Goal: Transaction & Acquisition: Obtain resource

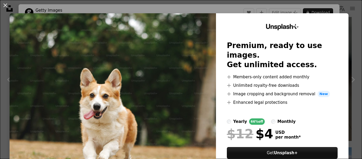
scroll to position [27, 0]
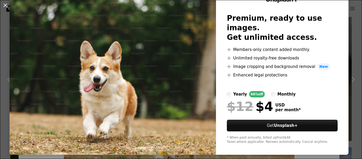
click at [106, 53] on img at bounding box center [113, 70] width 206 height 168
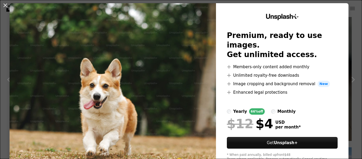
scroll to position [0, 0]
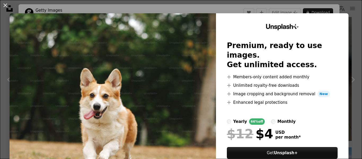
click at [172, 44] on img at bounding box center [113, 97] width 206 height 168
click at [202, 8] on div "An X shape Unsplash+ Premium, ready to use images. Get unlimited access. A plus…" at bounding box center [181, 79] width 362 height 159
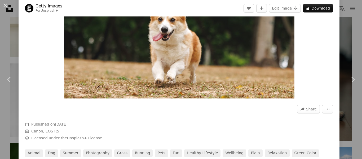
scroll to position [106, 0]
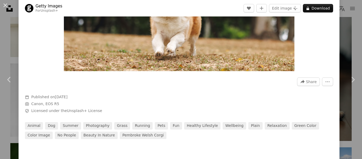
click at [322, 86] on div at bounding box center [179, 90] width 308 height 8
click at [286, 12] on button "Edit image Plus sign for Unsplash+" at bounding box center [285, 8] width 32 height 8
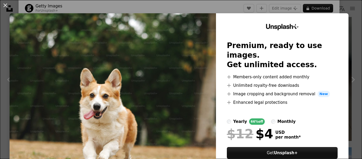
click at [338, 10] on div "An X shape Unsplash+ Premium, ready to use images. Get unlimited access. A plus…" at bounding box center [181, 79] width 362 height 159
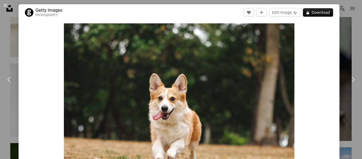
click at [10, 37] on div "An X shape Chevron left Chevron right Getty Images For Unsplash+ A heart A plus…" at bounding box center [181, 79] width 362 height 159
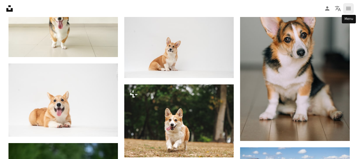
click at [349, 11] on icon "navigation menu" at bounding box center [348, 8] width 6 height 6
click at [324, 8] on link "Person" at bounding box center [327, 8] width 11 height 11
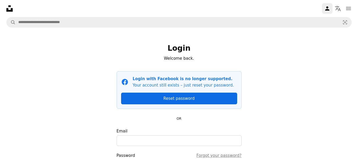
click at [187, 99] on link "Reset password" at bounding box center [179, 98] width 116 height 12
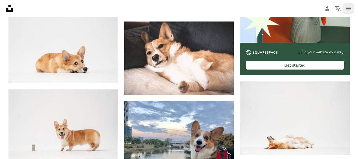
scroll to position [212, 0]
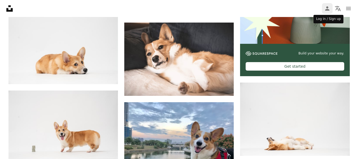
click at [327, 8] on icon "Log in / Sign up" at bounding box center [327, 8] width 4 height 4
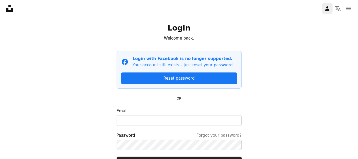
scroll to position [53, 0]
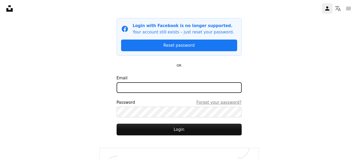
click at [172, 87] on input "Email" at bounding box center [179, 87] width 125 height 11
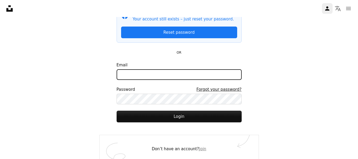
scroll to position [70, 0]
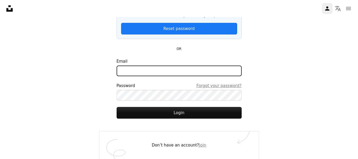
click at [165, 75] on input "Email" at bounding box center [179, 70] width 125 height 11
type input "**********"
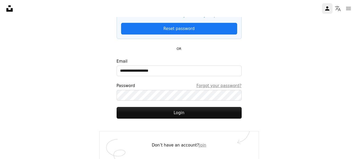
click at [198, 148] on div "Don’t have an account? Join" at bounding box center [179, 145] width 159 height 28
click at [199, 146] on link "Join" at bounding box center [202, 145] width 7 height 5
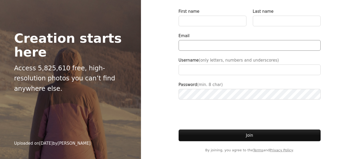
scroll to position [39, 0]
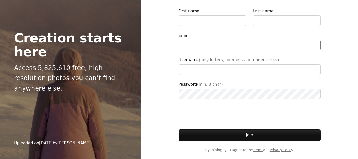
type input "**********"
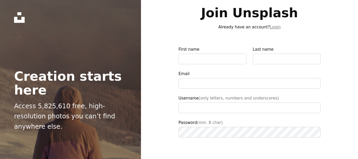
scroll to position [0, 0]
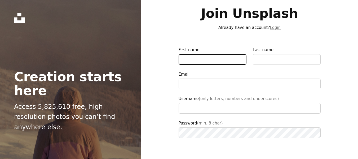
click at [206, 55] on input "First name" at bounding box center [213, 59] width 68 height 11
type input "******"
type input "****"
type input "**********"
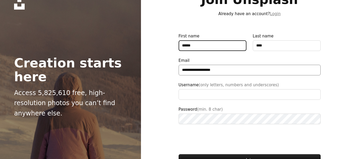
scroll to position [26, 0]
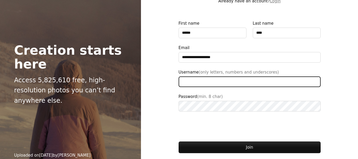
click at [218, 83] on input "Username (only letters, numbers and underscores)" at bounding box center [250, 81] width 142 height 11
type input "****"
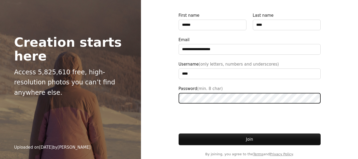
scroll to position [39, 0]
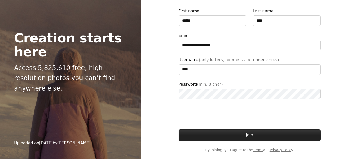
click at [214, 131] on button "Join" at bounding box center [250, 135] width 142 height 12
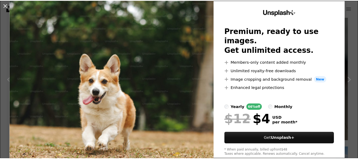
scroll to position [27, 0]
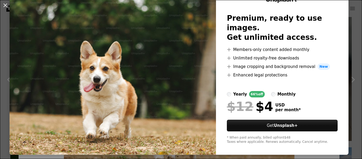
click at [178, 89] on img at bounding box center [113, 70] width 206 height 168
click at [198, 149] on div "An X shape Unsplash+ Premium, ready to use images. Get unlimited access. A plus…" at bounding box center [181, 79] width 362 height 159
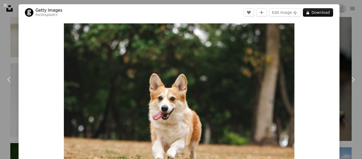
click at [14, 31] on div "An X shape Chevron left Chevron right Getty Images For Unsplash+ A heart A plus…" at bounding box center [181, 79] width 362 height 159
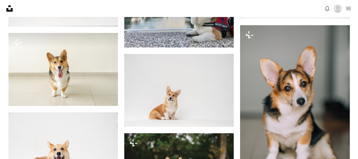
scroll to position [344, 0]
